Goal: Information Seeking & Learning: Check status

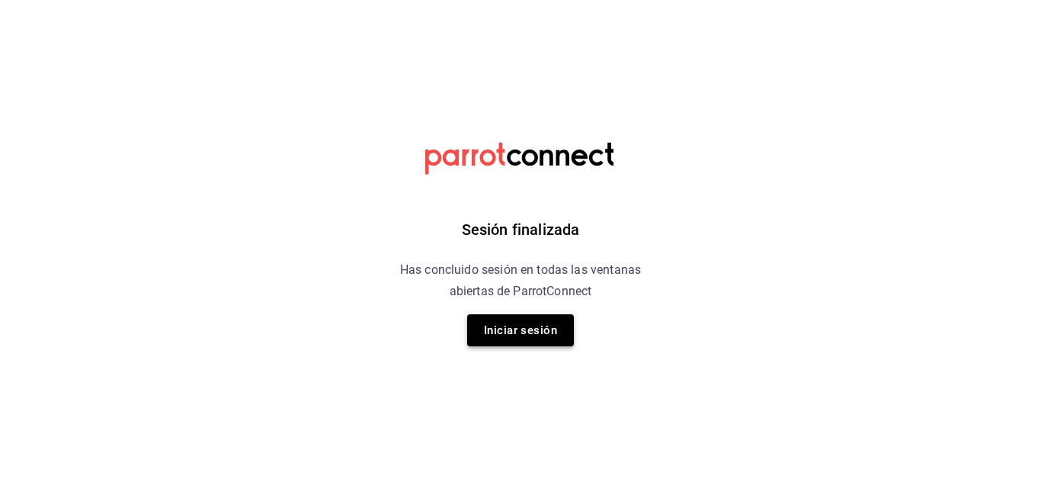
click at [559, 334] on button "Iniciar sesión" at bounding box center [520, 330] width 107 height 32
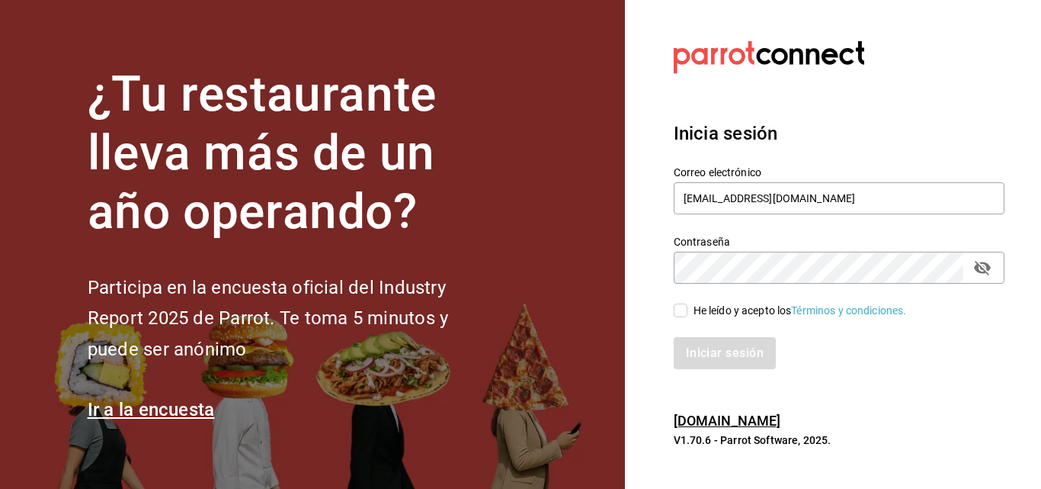
click at [686, 308] on input "He leído y acepto los Términos y condiciones." at bounding box center [681, 310] width 14 height 14
checkbox input "true"
click at [704, 351] on button "Iniciar sesión" at bounding box center [726, 353] width 104 height 32
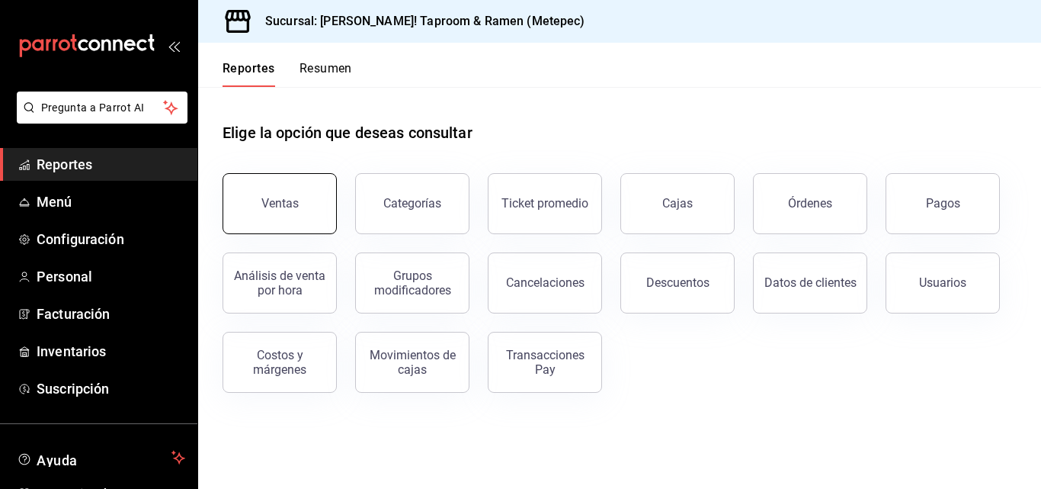
click at [332, 215] on div "Ventas" at bounding box center [270, 194] width 133 height 79
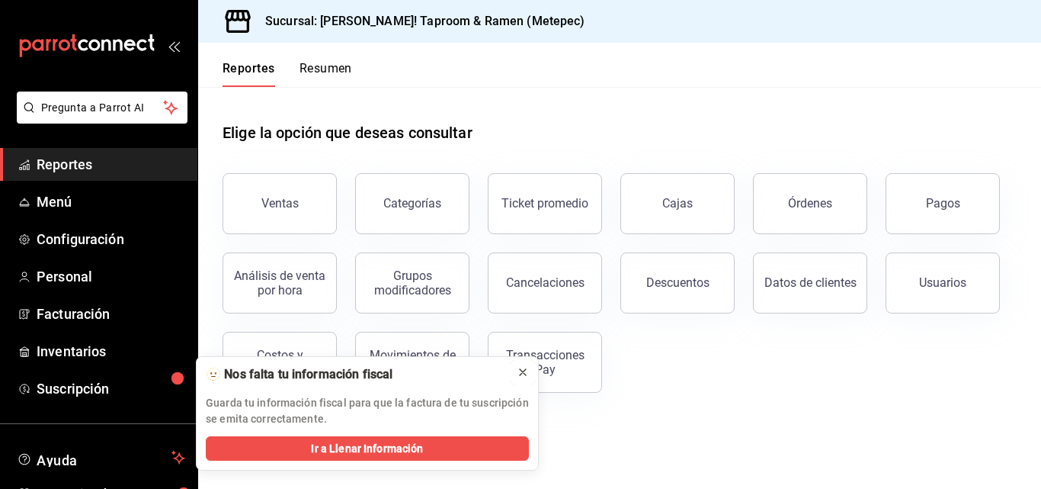
click at [518, 371] on icon at bounding box center [523, 372] width 12 height 12
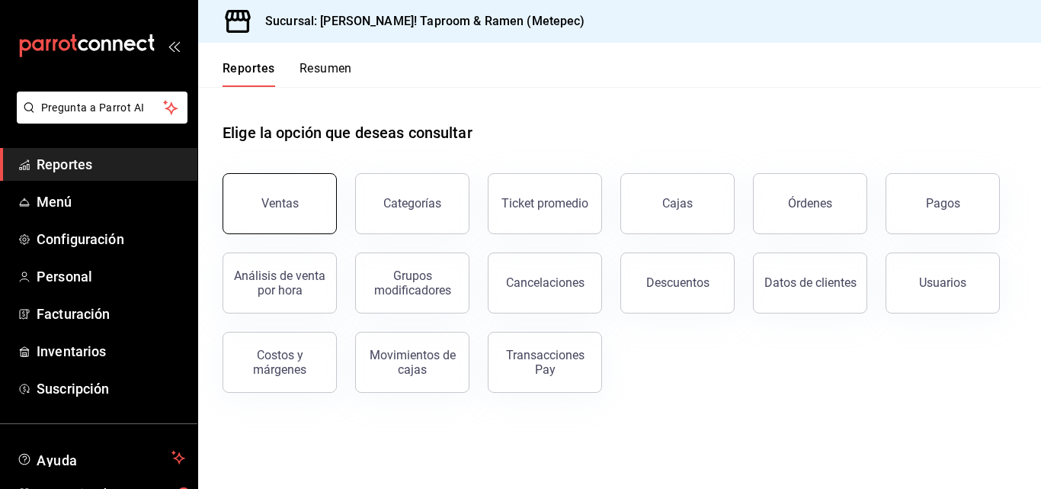
click at [289, 195] on button "Ventas" at bounding box center [280, 203] width 114 height 61
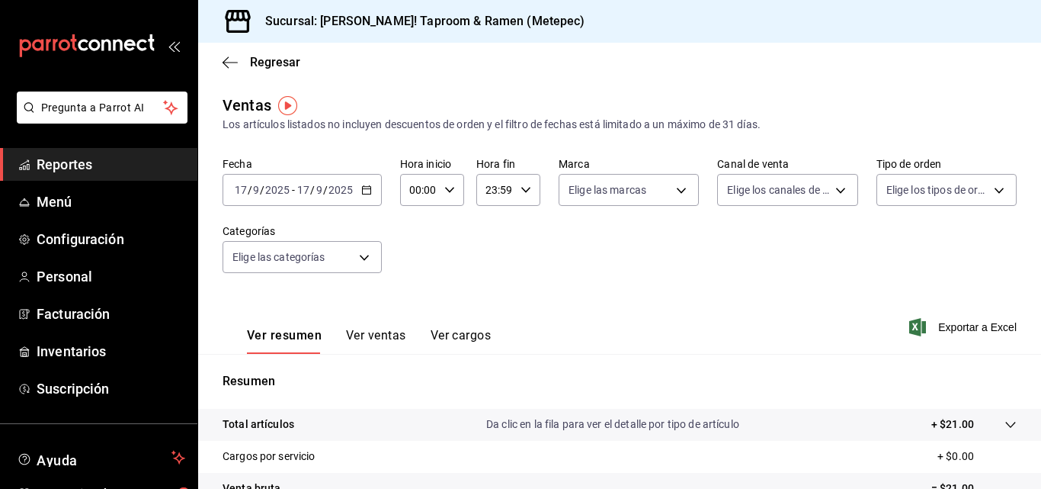
click at [346, 197] on div "[DATE] [DATE] - [DATE] [DATE]" at bounding box center [302, 190] width 159 height 32
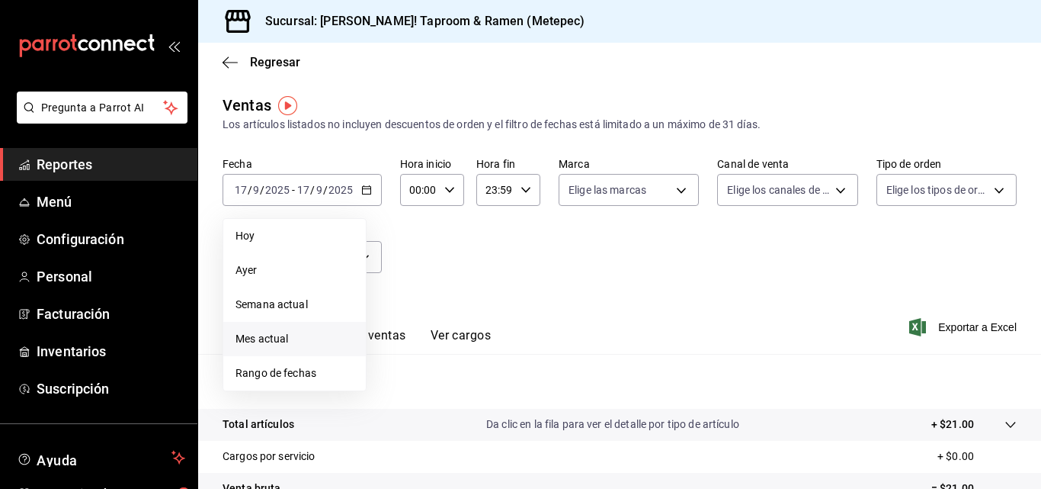
click at [284, 333] on span "Mes actual" at bounding box center [295, 339] width 118 height 16
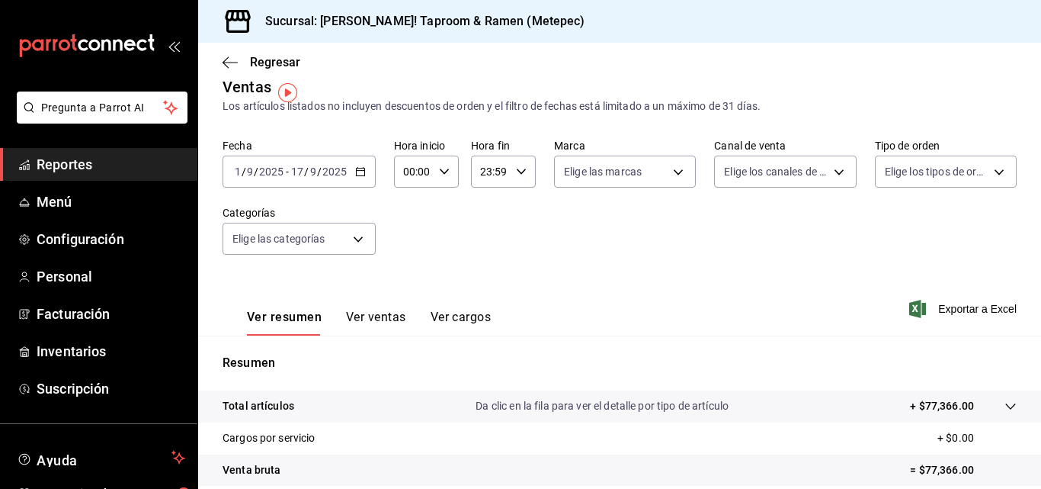
scroll to position [13, 0]
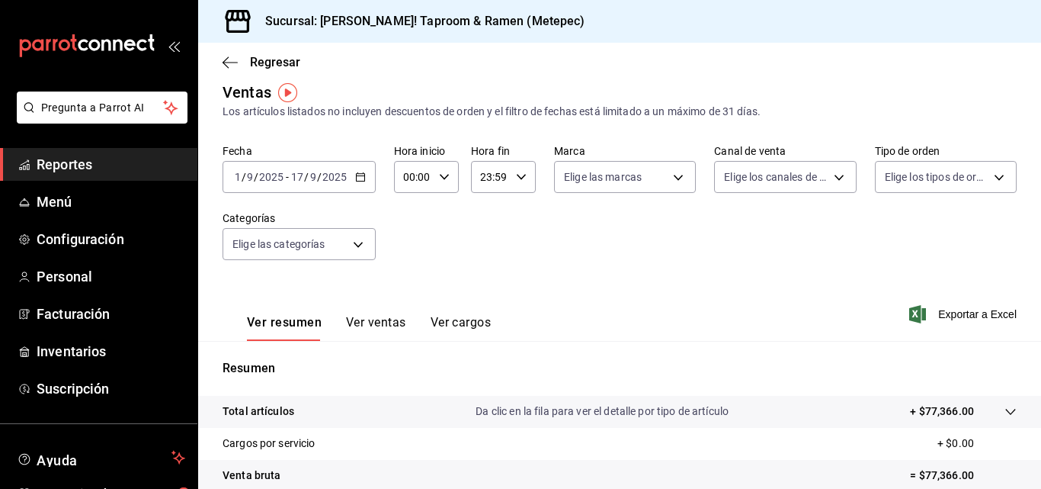
click at [368, 326] on button "Ver ventas" at bounding box center [376, 328] width 60 height 26
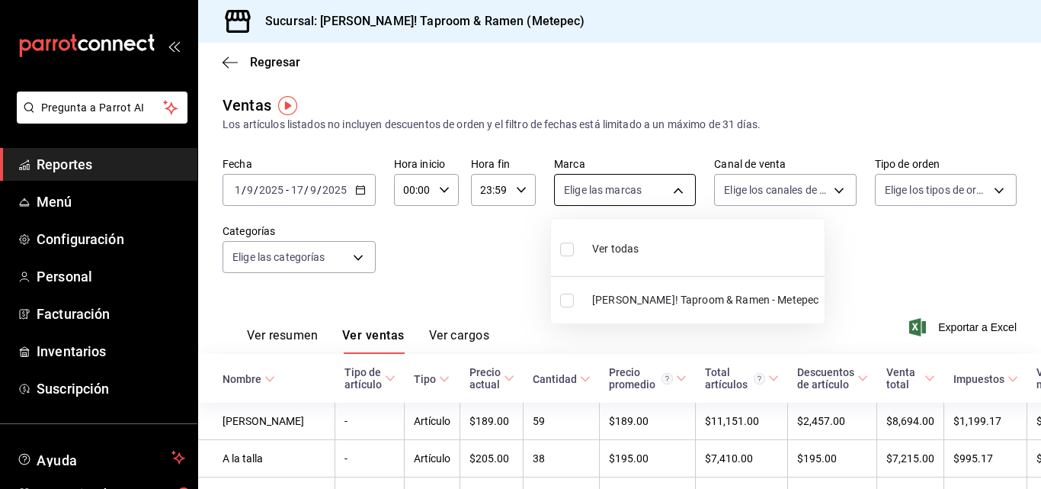
click at [613, 200] on body "Pregunta a Parrot AI Reportes Menú Configuración Personal Facturación Inventari…" at bounding box center [520, 244] width 1041 height 489
click at [607, 202] on div at bounding box center [520, 244] width 1041 height 489
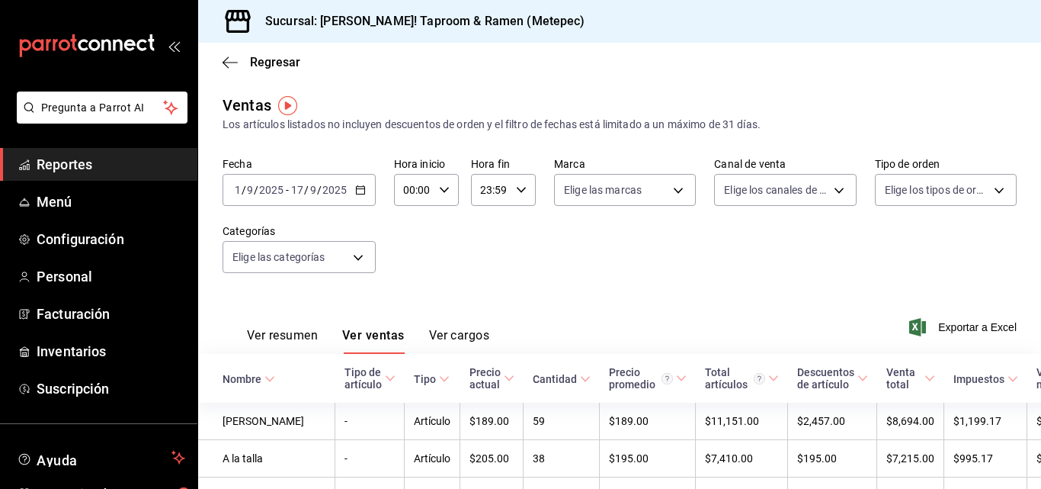
click at [72, 167] on span "Reportes" at bounding box center [111, 164] width 149 height 21
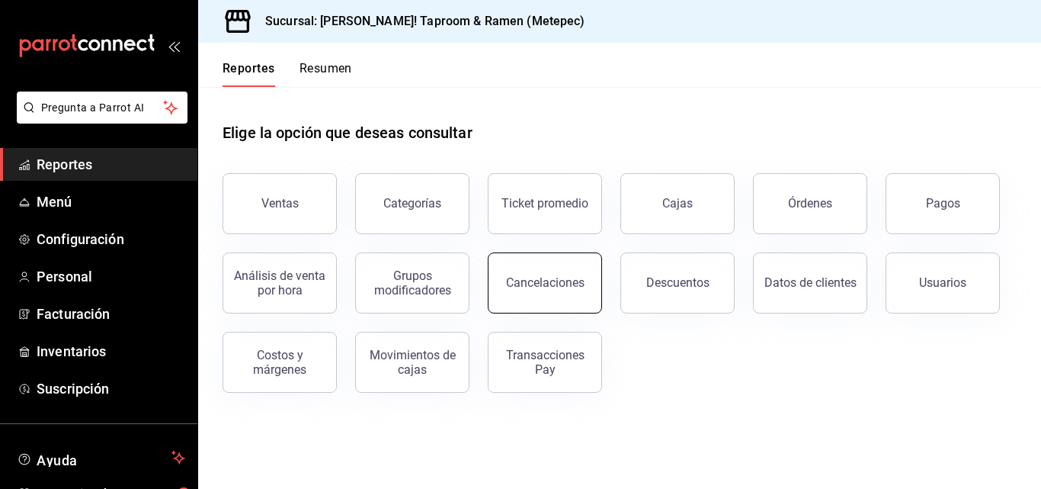
click at [512, 279] on div "Cancelaciones" at bounding box center [545, 282] width 79 height 14
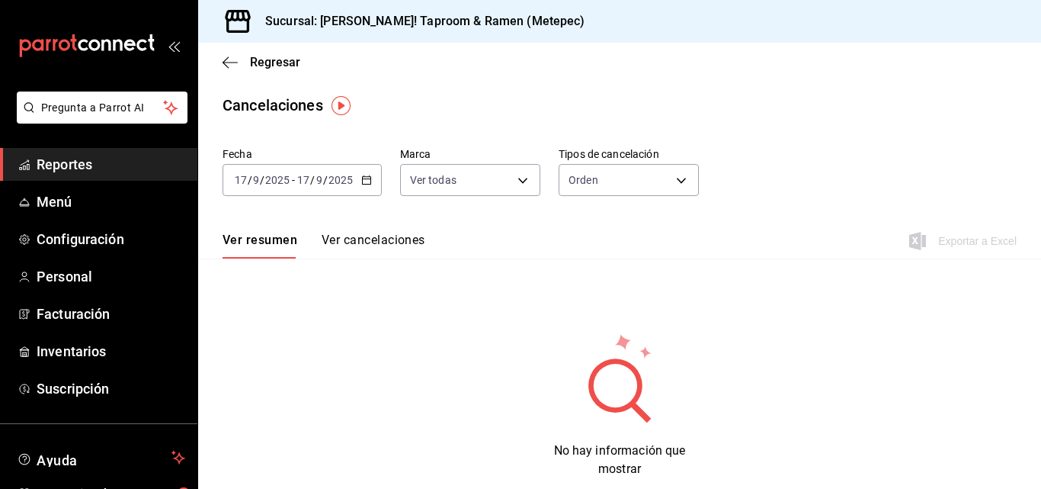
click at [318, 180] on input "9" at bounding box center [320, 180] width 8 height 12
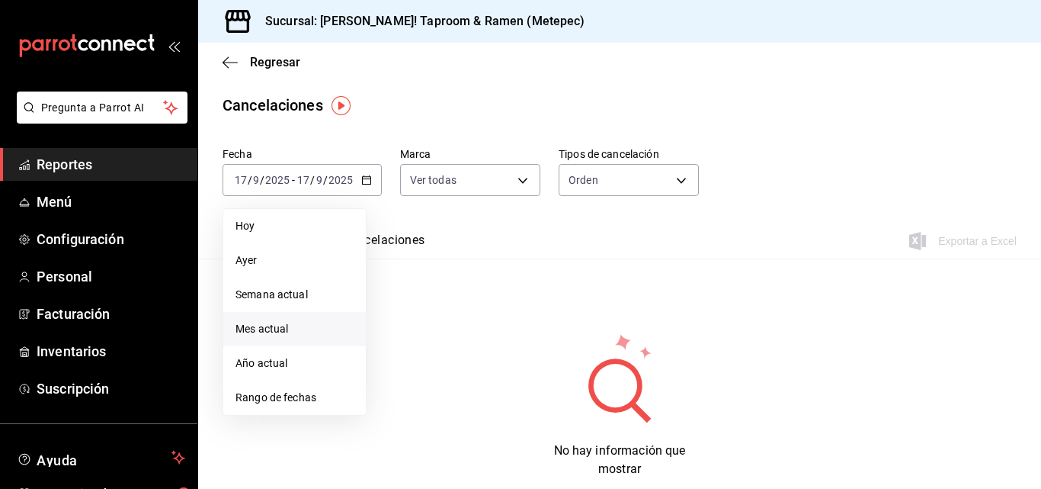
click at [310, 326] on span "Mes actual" at bounding box center [295, 329] width 118 height 16
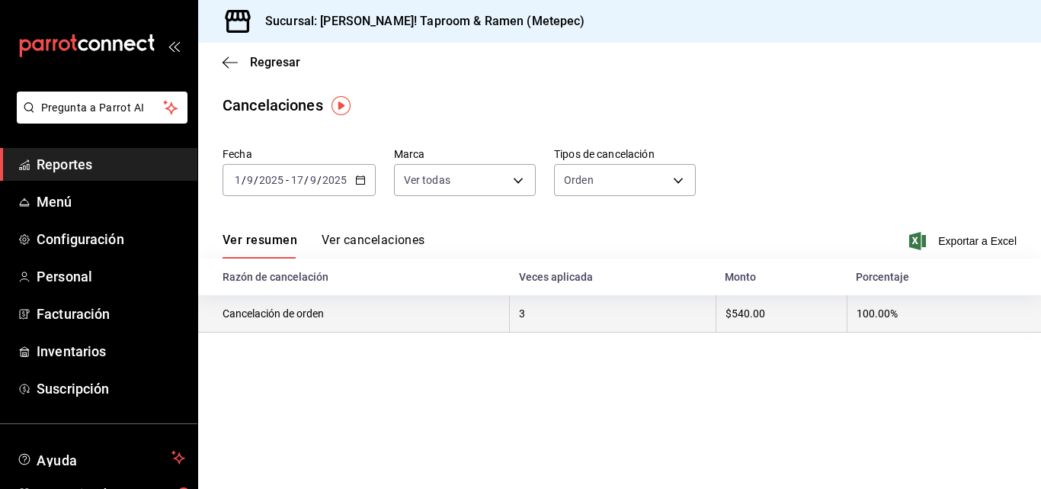
click at [655, 319] on th "3" at bounding box center [613, 313] width 206 height 37
click at [245, 321] on th "Cancelación de orden" at bounding box center [354, 313] width 312 height 37
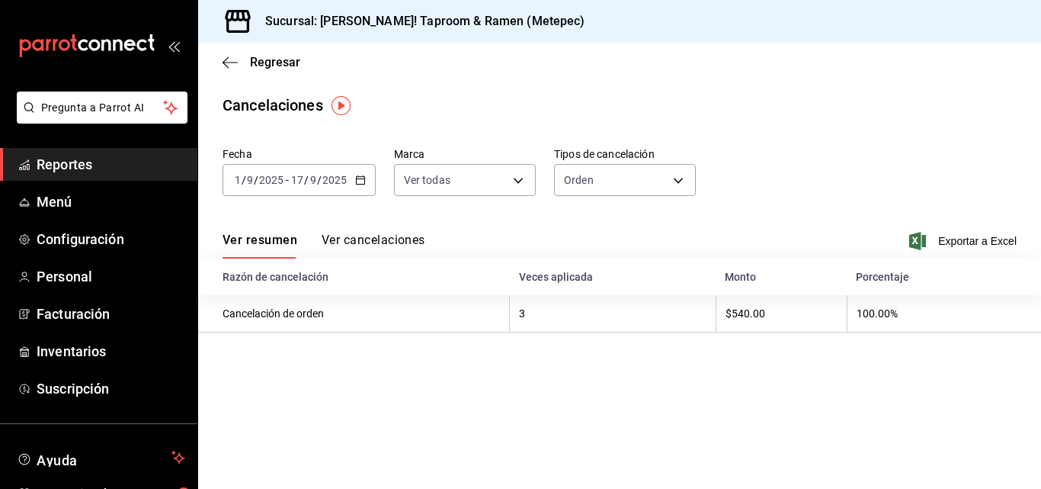
click at [118, 172] on span "Reportes" at bounding box center [111, 164] width 149 height 21
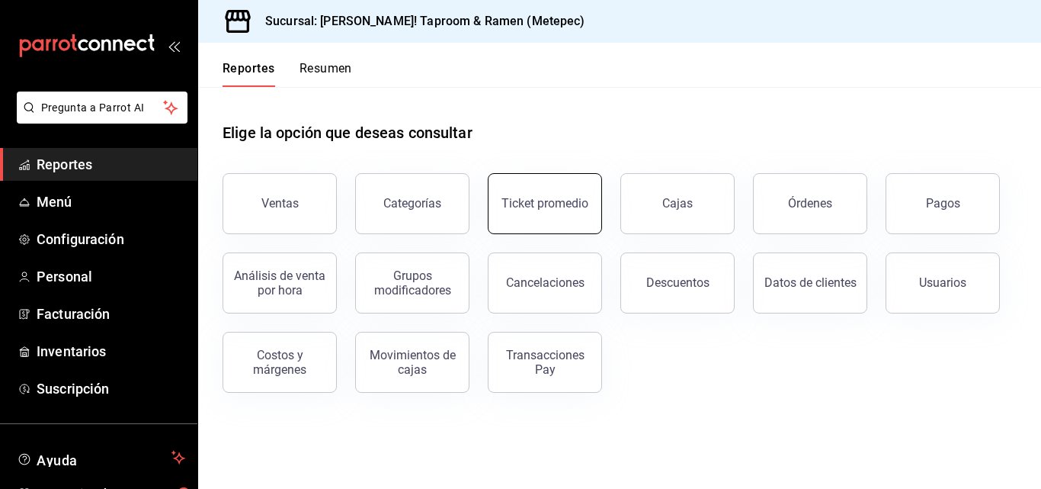
click at [551, 190] on button "Ticket promedio" at bounding box center [545, 203] width 114 height 61
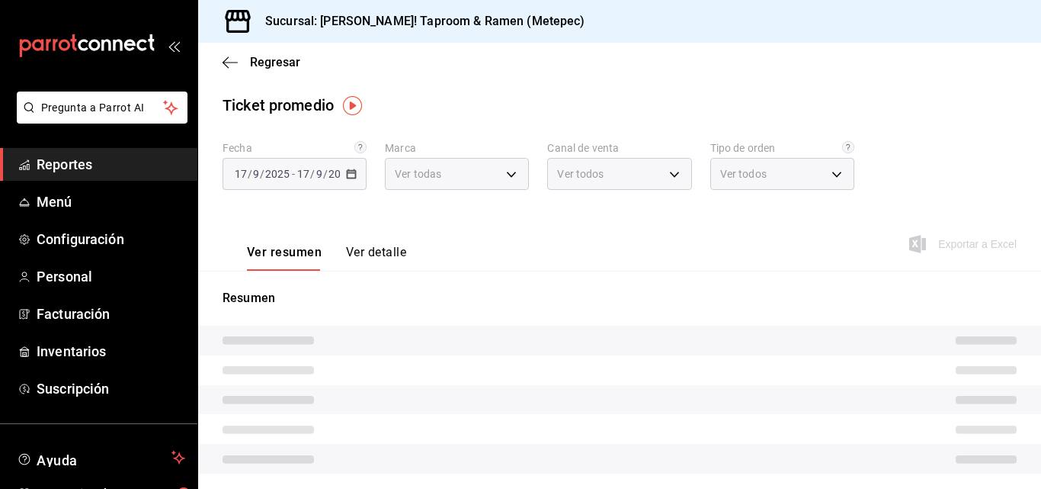
type input "2c52ce80-0c45-4475-b5a1-964ef00b5bce"
type input "PARROT,UBER_EATS,RAPPI,DIDI_FOOD,ONLINE"
type input "d58870f1-f637-4781-9888-f002e320a900,2556a272-3fe8-4700-86ba-b740f554dea4,82720…"
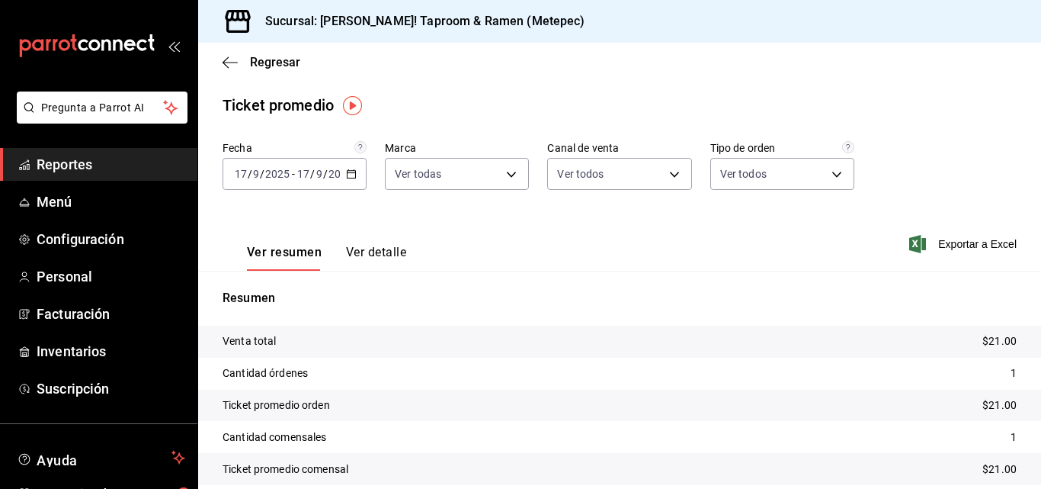
click at [305, 180] on input "17" at bounding box center [304, 174] width 14 height 12
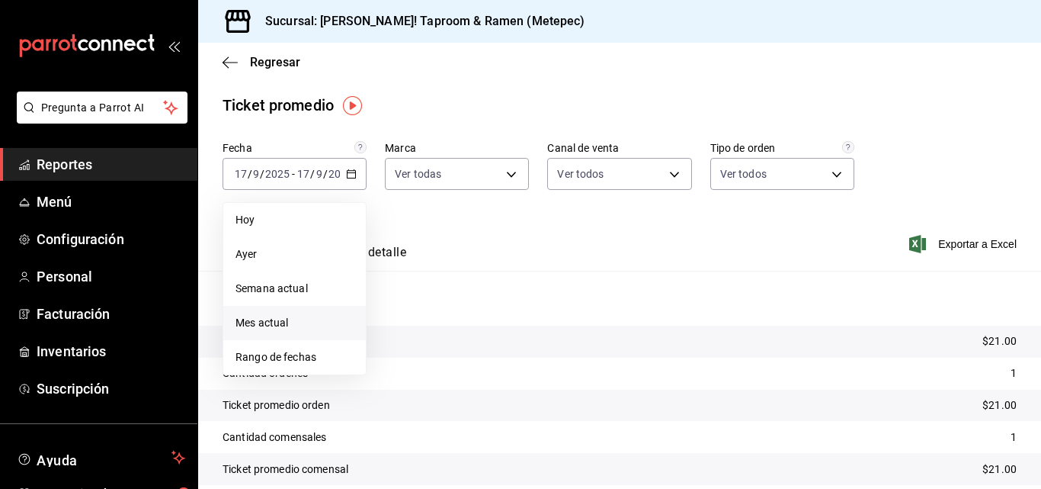
click at [310, 319] on span "Mes actual" at bounding box center [295, 323] width 118 height 16
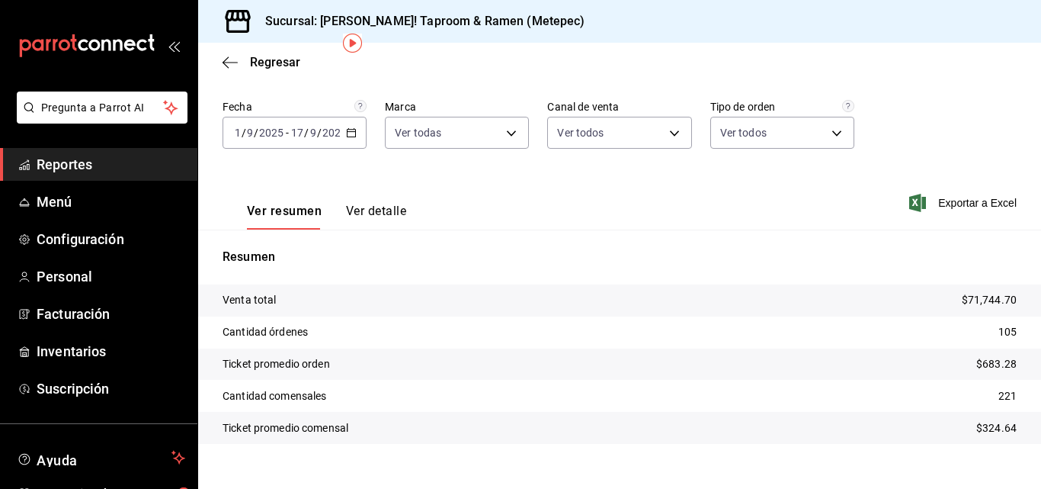
scroll to position [63, 0]
